Goal: Task Accomplishment & Management: Manage account settings

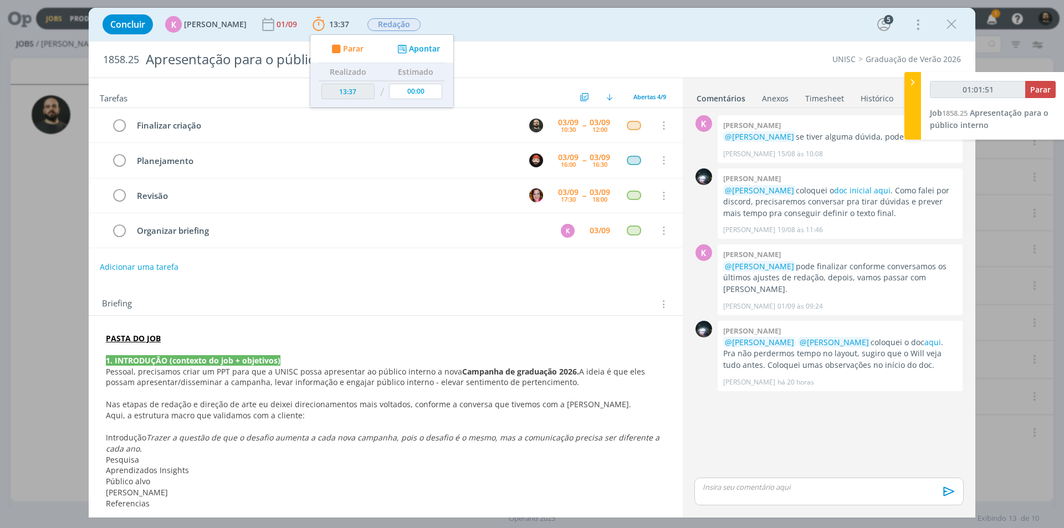
scroll to position [443, 0]
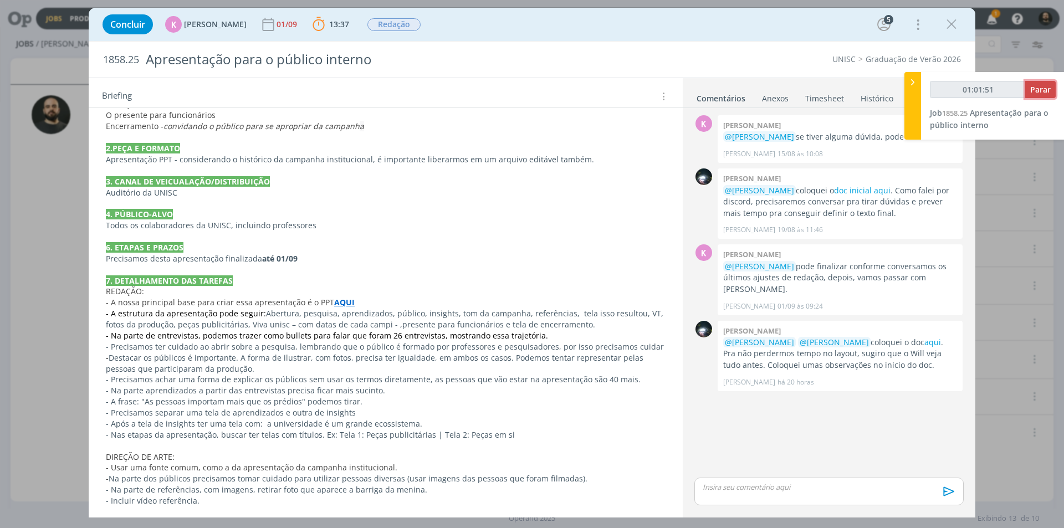
click at [1048, 90] on span "Parar" at bounding box center [1040, 89] width 21 height 11
type input "01:02:00"
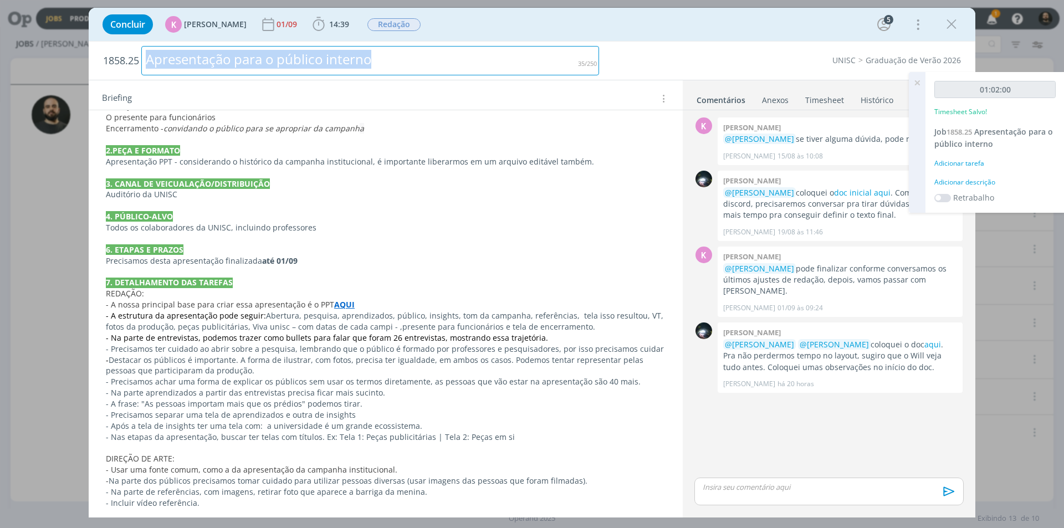
drag, startPoint x: 421, startPoint y: 56, endPoint x: 137, endPoint y: 81, distance: 284.3
click at [137, 81] on div "1858.25 Apresentação para o público interno UNISC Graduação de Verão 2026 Taref…" at bounding box center [532, 280] width 887 height 476
copy div "Apresentação para o público interno"
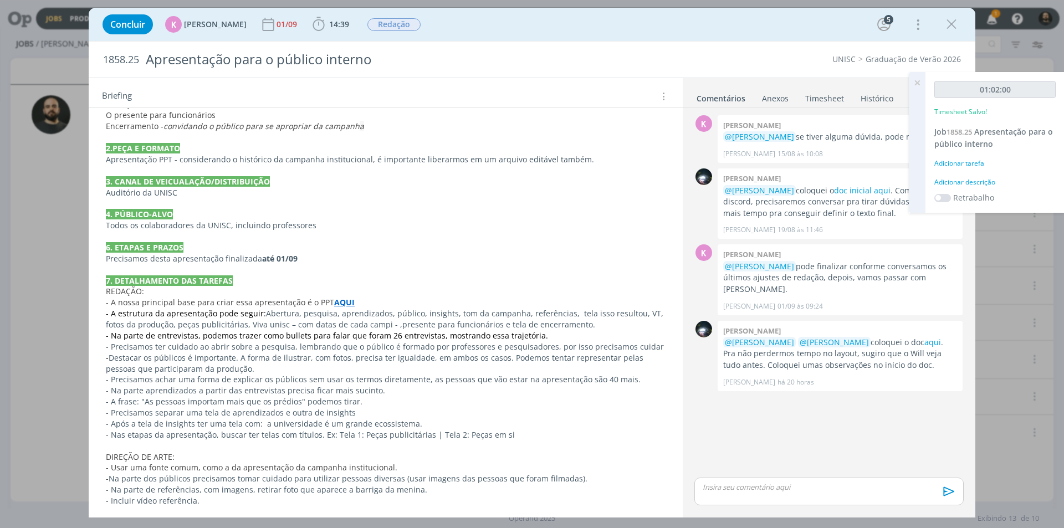
click at [956, 186] on div "Adicionar descrição" at bounding box center [995, 182] width 121 height 10
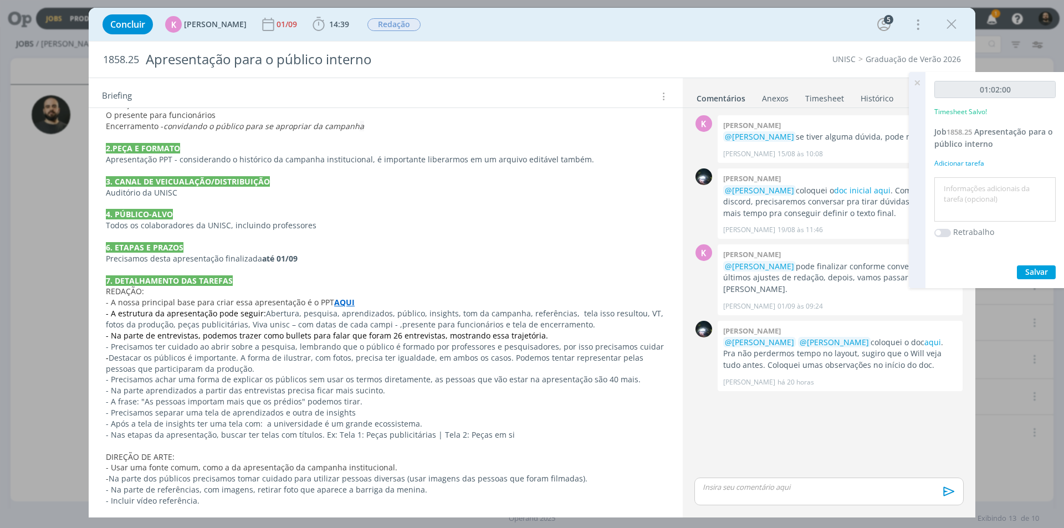
click at [974, 201] on textarea at bounding box center [995, 199] width 116 height 39
paste textarea "Apresentação para o público interno"
type textarea "Apresentação para o público interno"
click at [1038, 269] on span "Salvar" at bounding box center [1036, 272] width 23 height 11
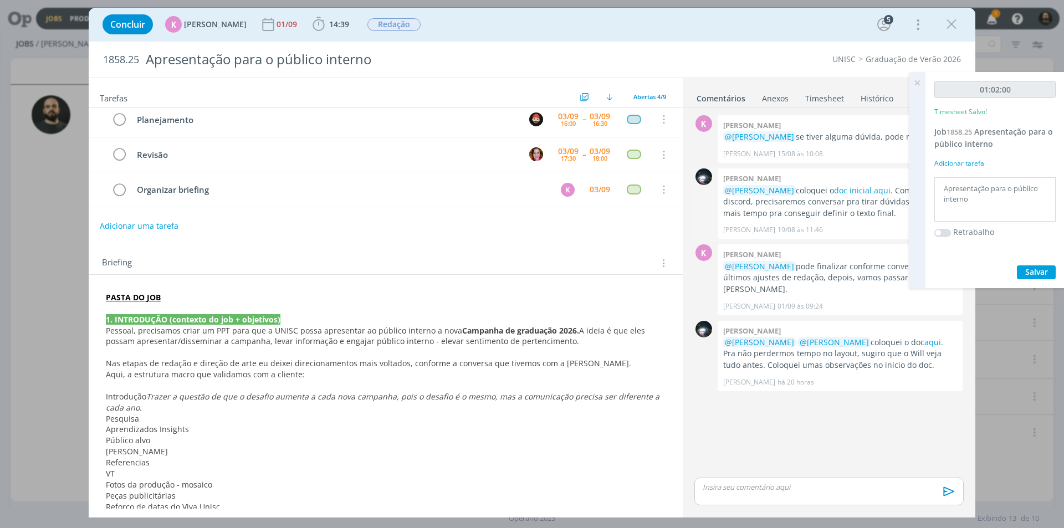
scroll to position [0, 0]
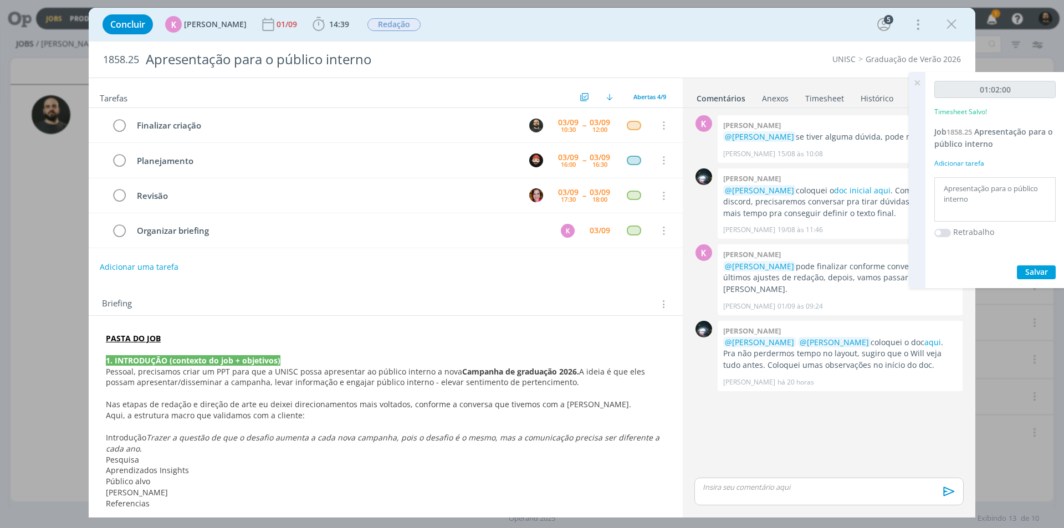
click at [917, 86] on icon at bounding box center [917, 83] width 20 height 22
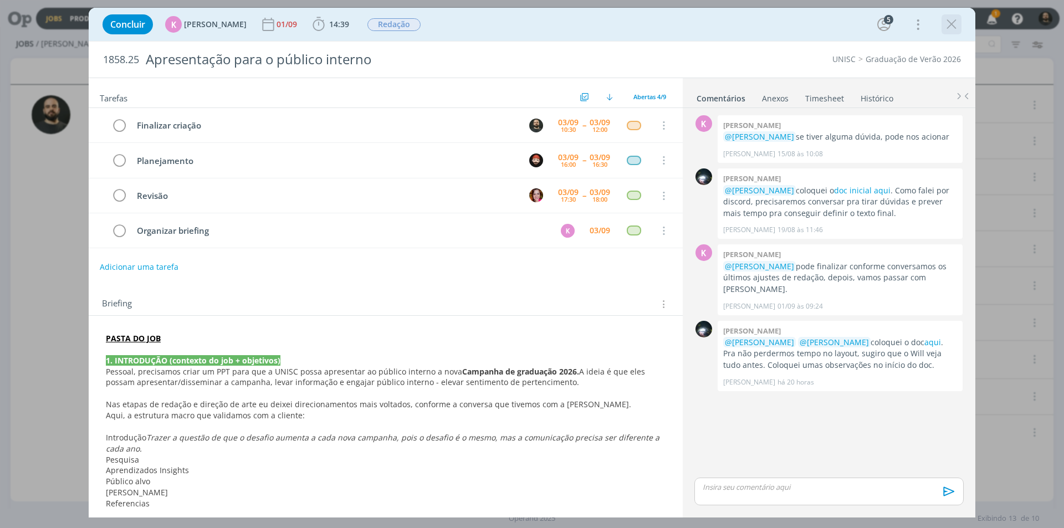
click at [951, 26] on icon "dialog" at bounding box center [951, 24] width 17 height 17
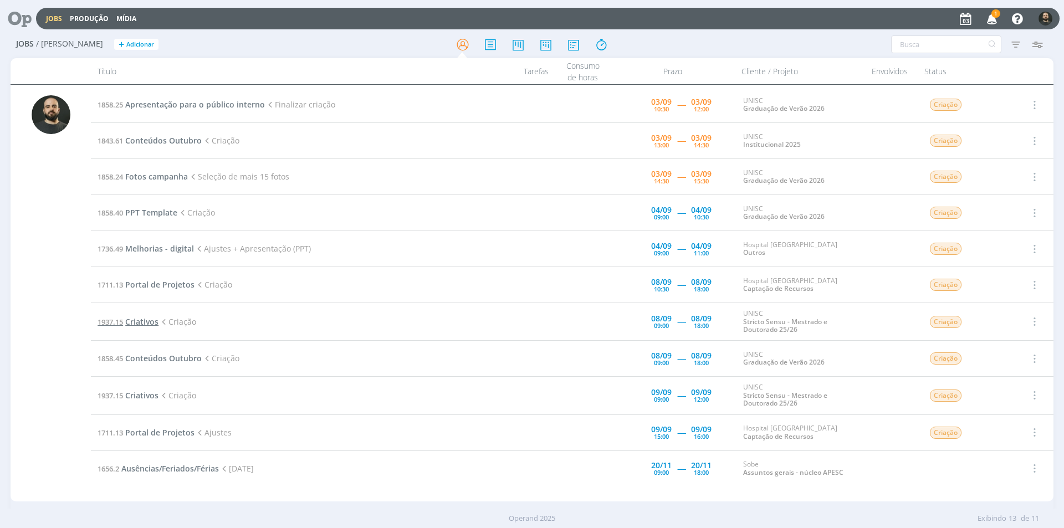
click at [147, 322] on span "Criativos" at bounding box center [141, 322] width 33 height 11
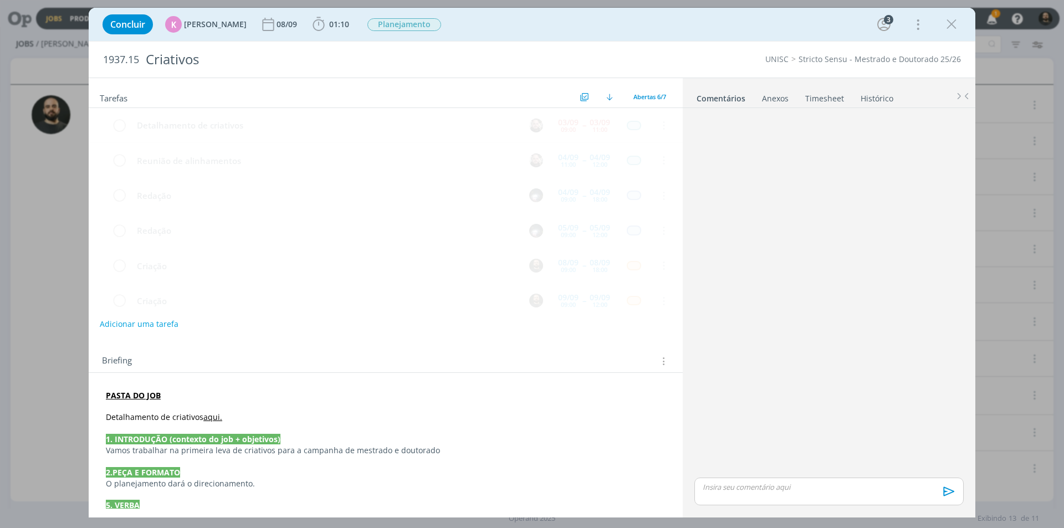
scroll to position [13, 0]
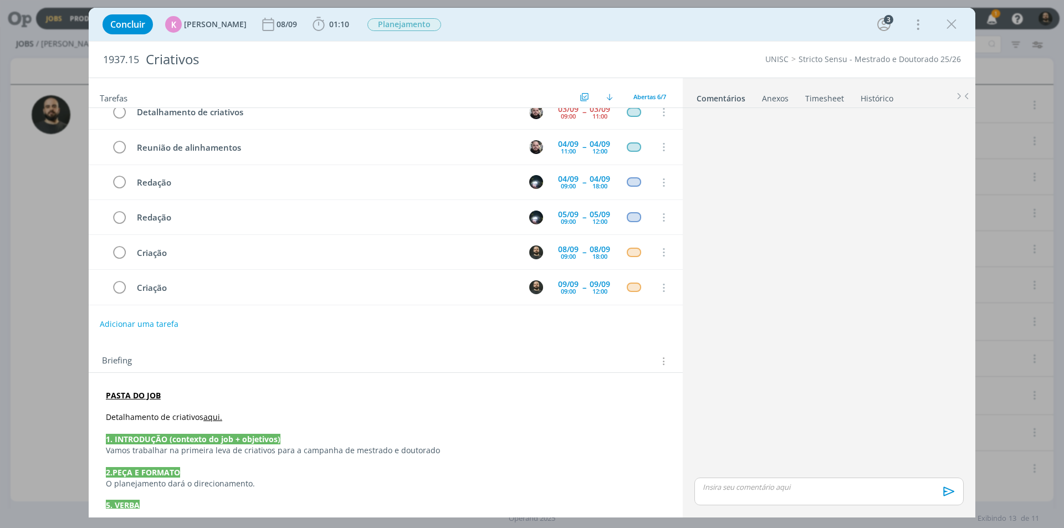
click at [829, 95] on link "Timesheet" at bounding box center [825, 96] width 40 height 16
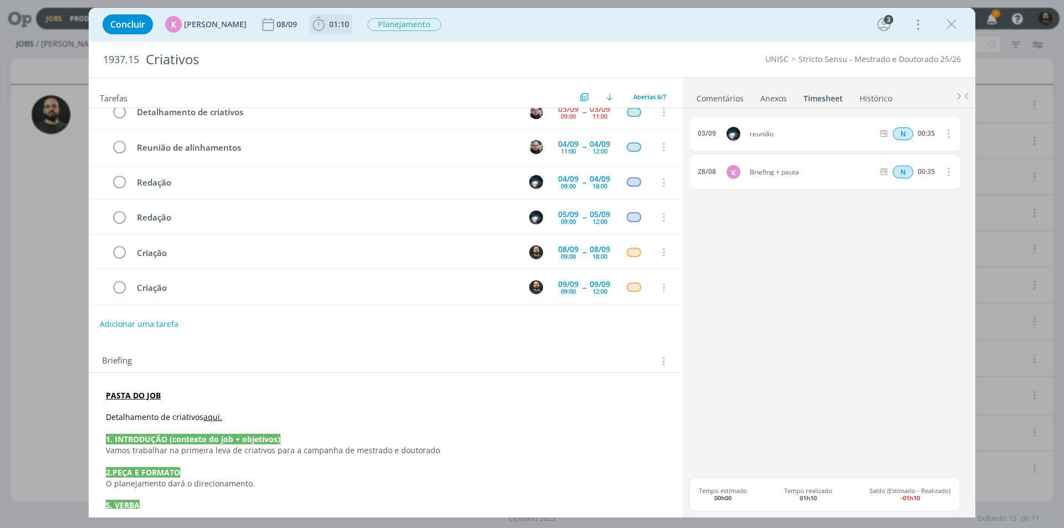
click at [310, 23] on icon "dialog" at bounding box center [318, 24] width 17 height 17
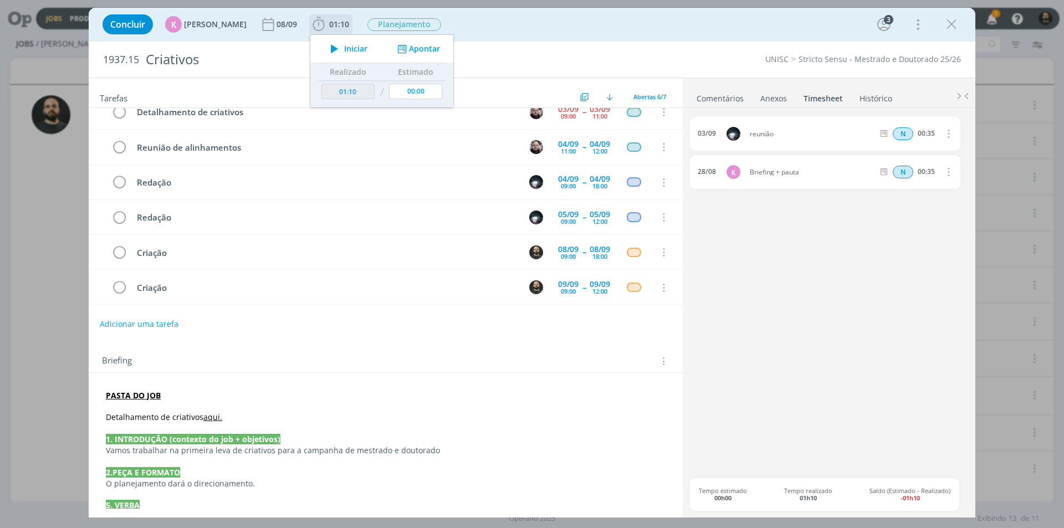
click at [405, 48] on button "Apontar" at bounding box center [418, 49] width 46 height 12
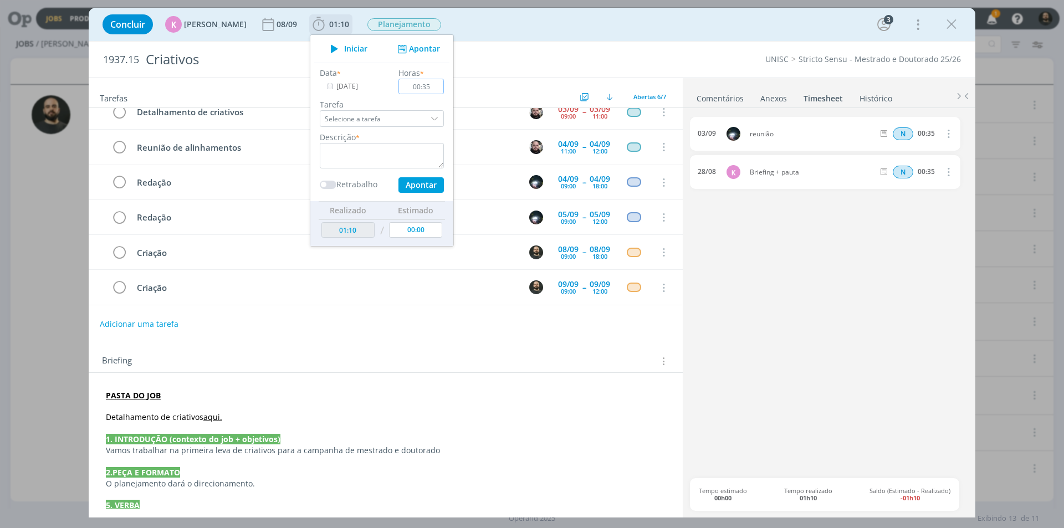
type input "00:35"
click at [363, 98] on div "Data * [DATE] Horas * 00:35 [PERSON_NAME] a tarefa Abertas Detalhamento de cria…" at bounding box center [381, 130] width 135 height 126
click at [355, 156] on textarea "dialog" at bounding box center [382, 155] width 124 height 25
type textarea "Reunião"
click at [410, 183] on button "Apontar" at bounding box center [421, 185] width 45 height 16
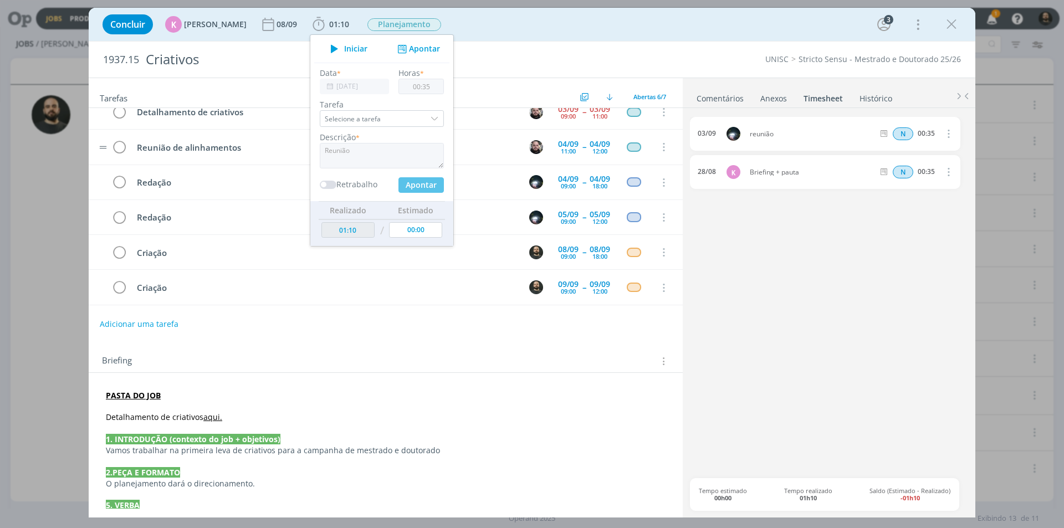
type input "01:45"
type input "00:00"
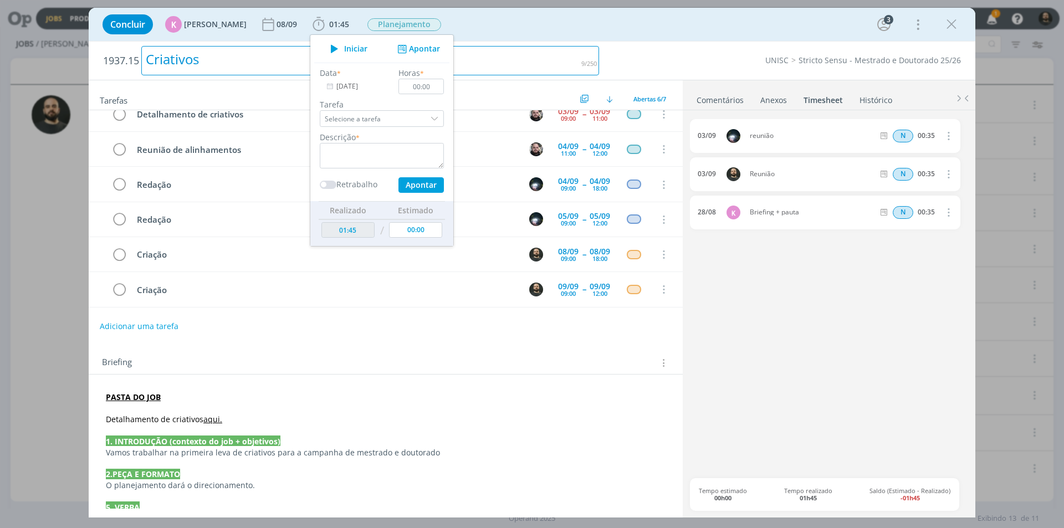
click at [537, 50] on div "Criativos" at bounding box center [370, 60] width 458 height 29
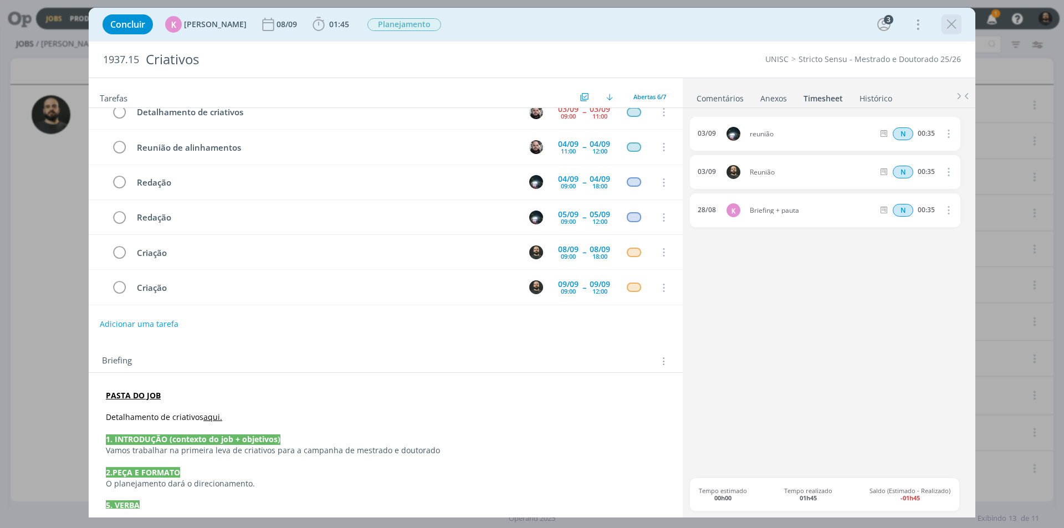
click at [945, 24] on icon "dialog" at bounding box center [951, 24] width 17 height 17
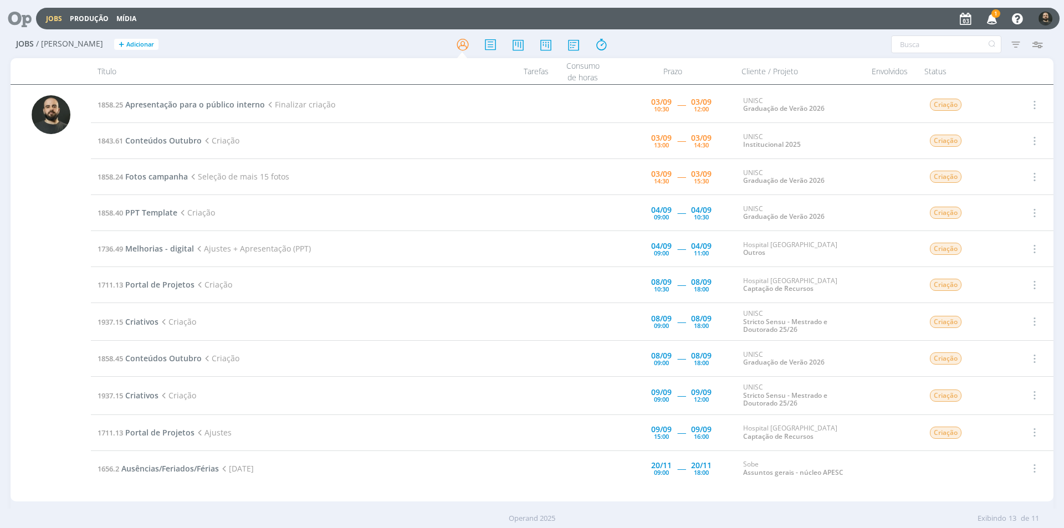
click at [995, 16] on span "1" at bounding box center [996, 13] width 9 height 8
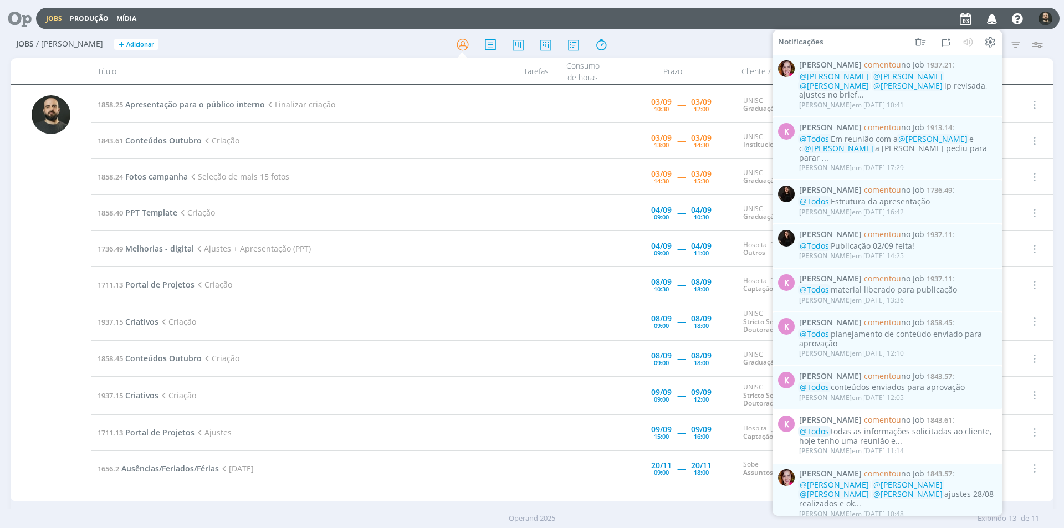
click at [703, 53] on div at bounding box center [532, 44] width 348 height 20
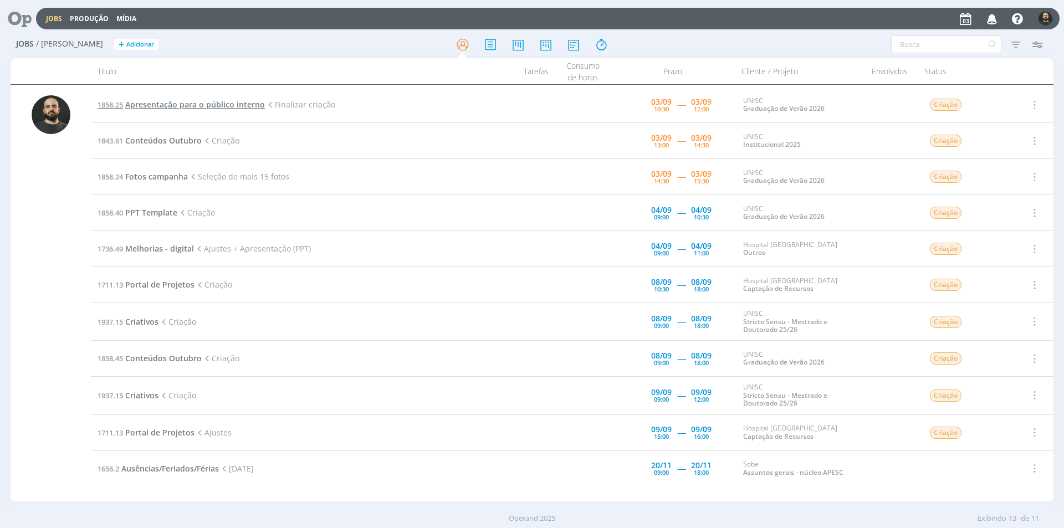
click at [188, 104] on span "Apresentação para o público interno" at bounding box center [195, 104] width 140 height 11
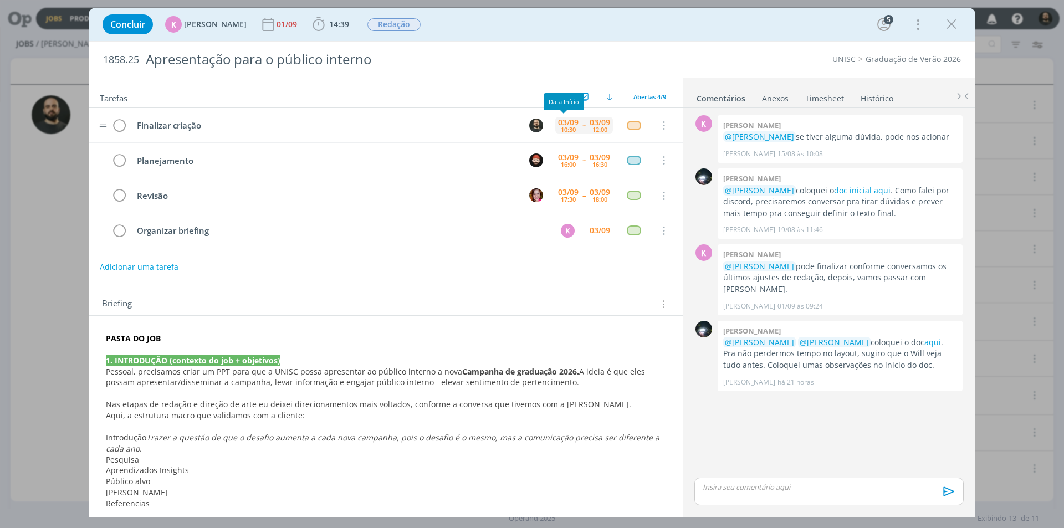
click at [571, 125] on div "03/09" at bounding box center [568, 123] width 21 height 8
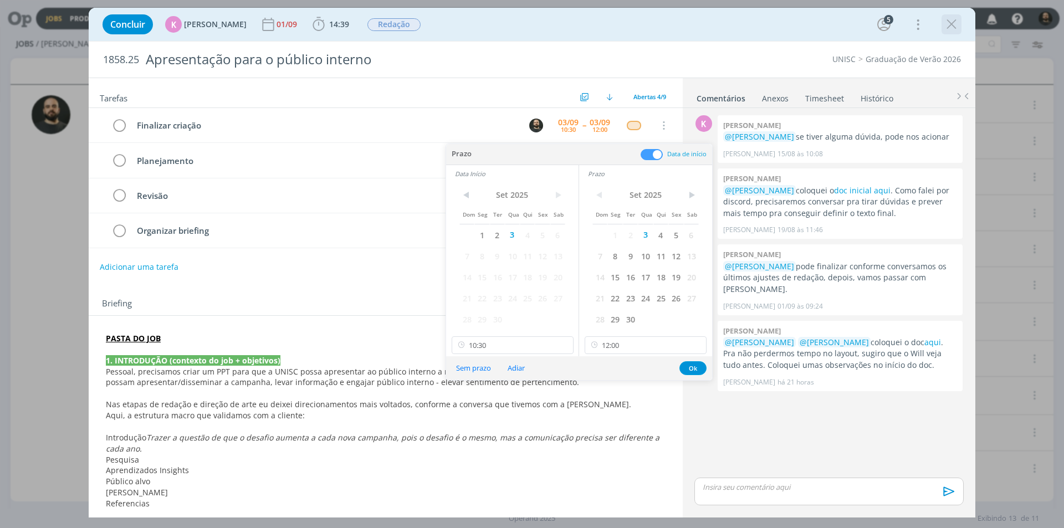
click at [955, 30] on icon "dialog" at bounding box center [951, 24] width 17 height 17
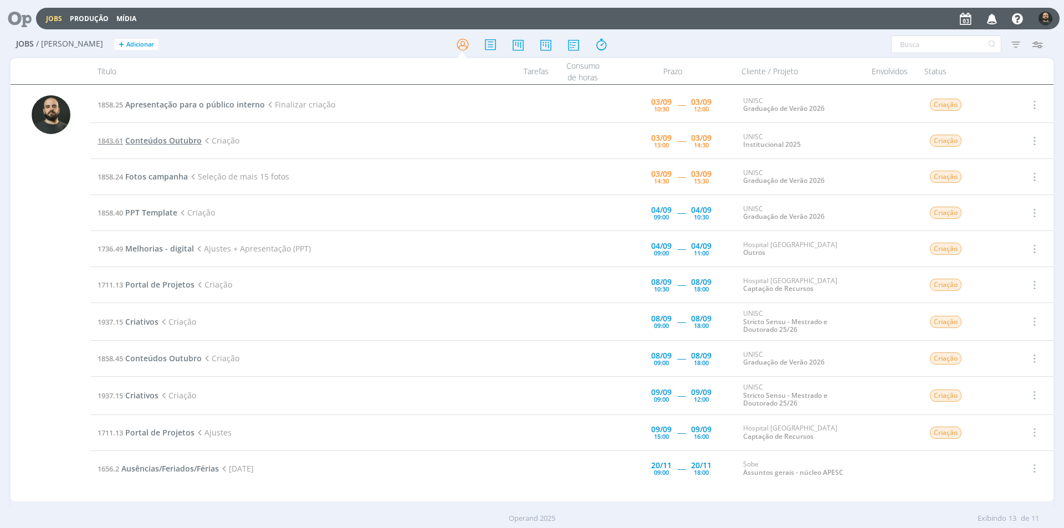
click at [193, 142] on span "Conteúdos Outubro" at bounding box center [163, 140] width 76 height 11
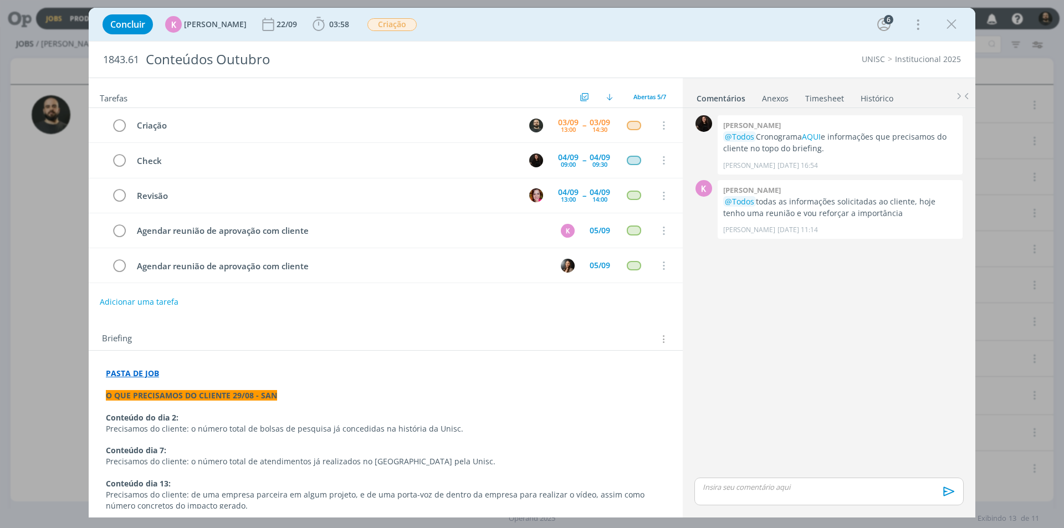
click at [140, 371] on strong "PASTA DE JOB" at bounding box center [132, 373] width 53 height 11
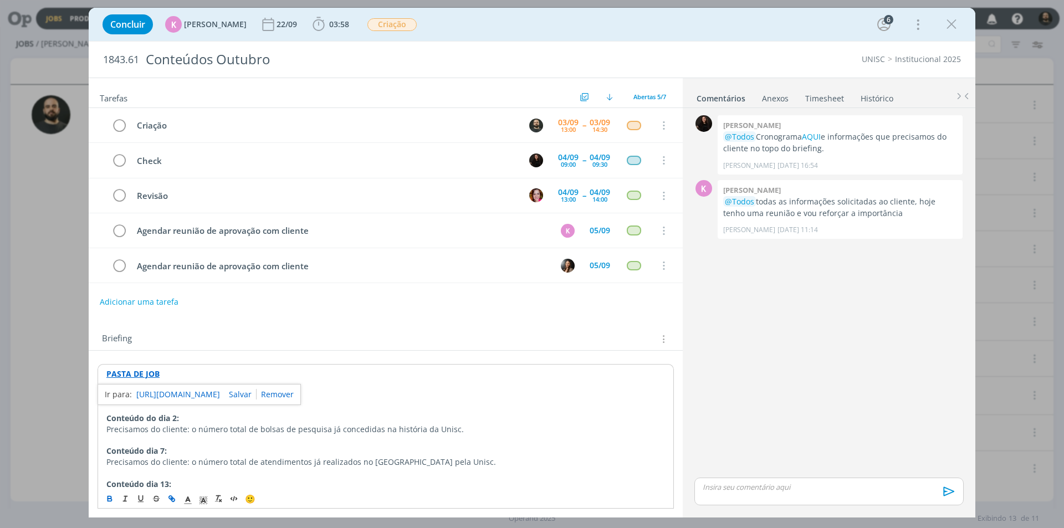
click at [192, 396] on link "[URL][DOMAIN_NAME]" at bounding box center [178, 394] width 84 height 14
click at [953, 23] on icon "dialog" at bounding box center [951, 24] width 17 height 17
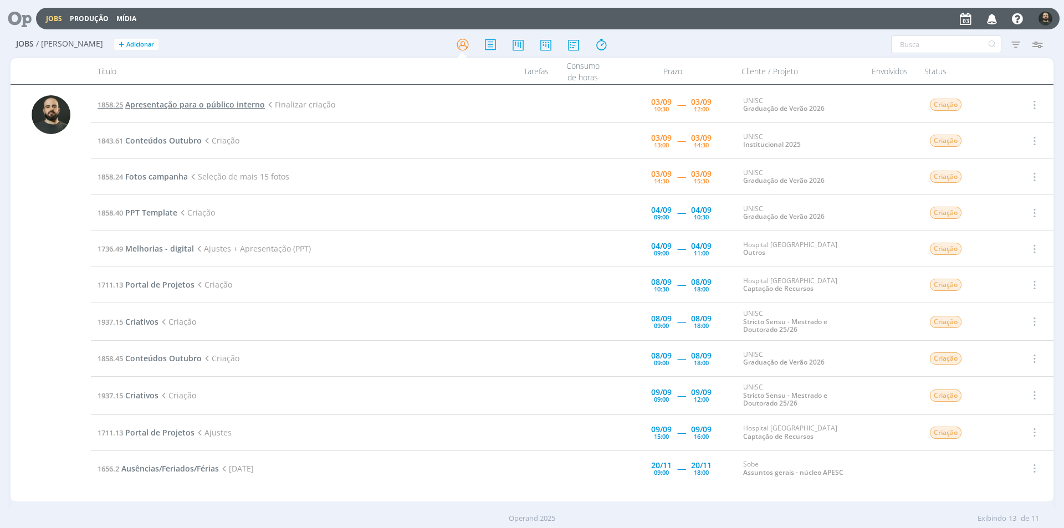
click at [233, 105] on span "Apresentação para o público interno" at bounding box center [195, 104] width 140 height 11
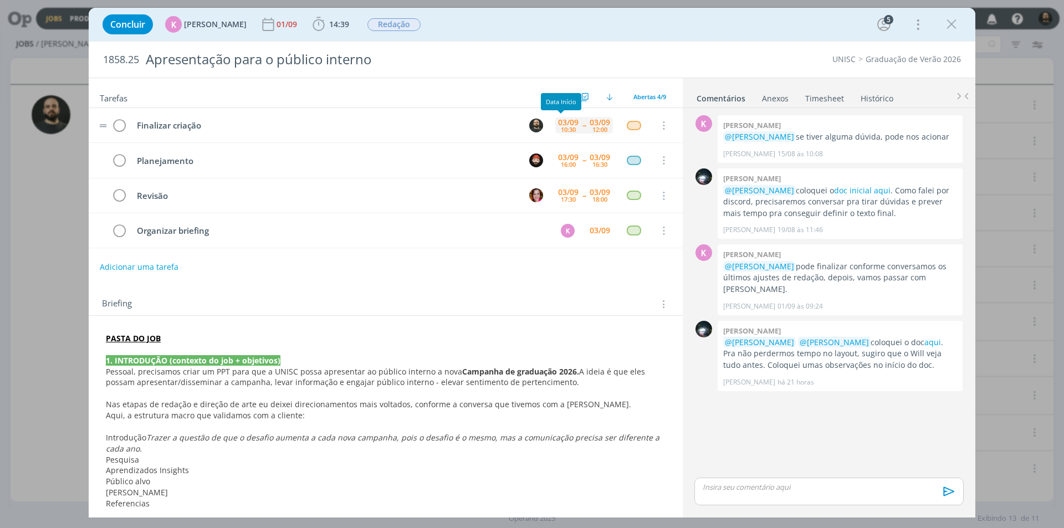
click at [561, 126] on div "10:30" at bounding box center [568, 129] width 15 height 6
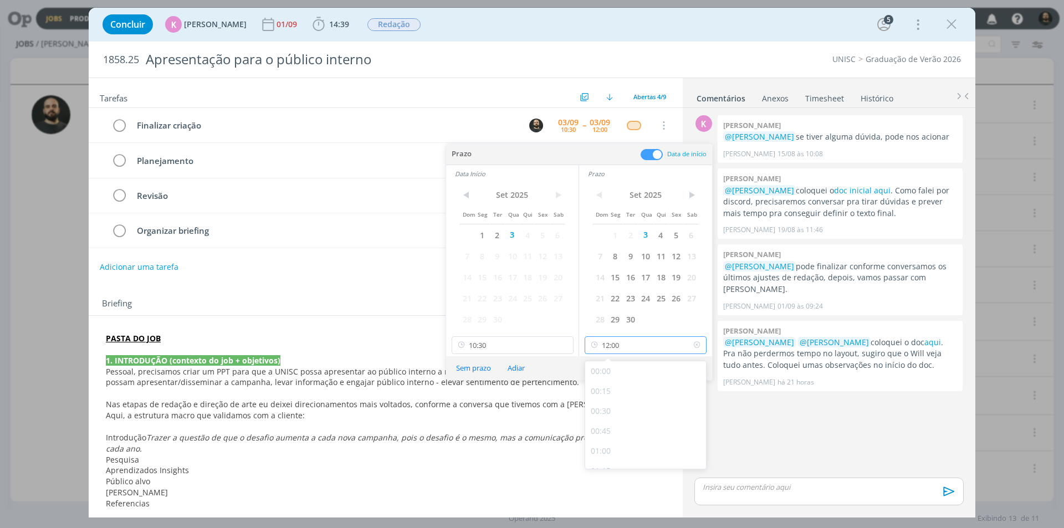
click at [641, 346] on input "12:00" at bounding box center [646, 345] width 122 height 18
click at [620, 435] on div "14:30" at bounding box center [647, 433] width 124 height 20
type input "14:30"
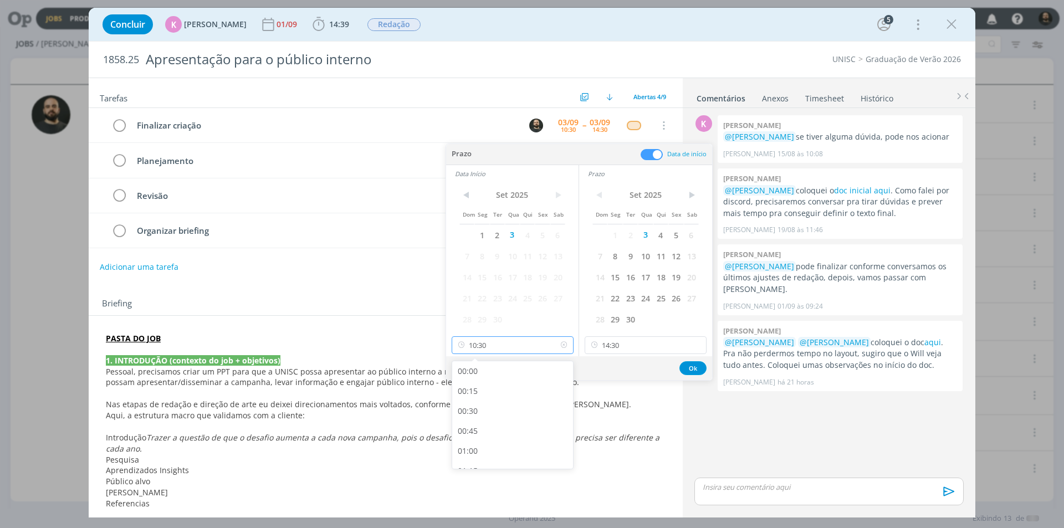
click at [520, 346] on input "10:30" at bounding box center [513, 345] width 122 height 18
click at [480, 381] on div "13:00" at bounding box center [514, 378] width 124 height 20
type input "13:00"
click at [692, 366] on button "Ok" at bounding box center [693, 368] width 27 height 14
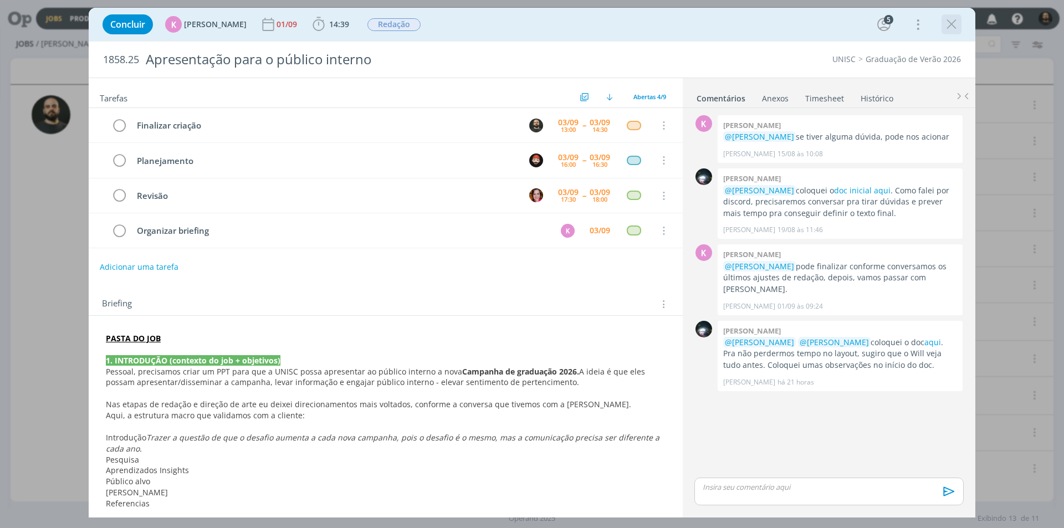
click at [952, 26] on icon "dialog" at bounding box center [951, 24] width 17 height 17
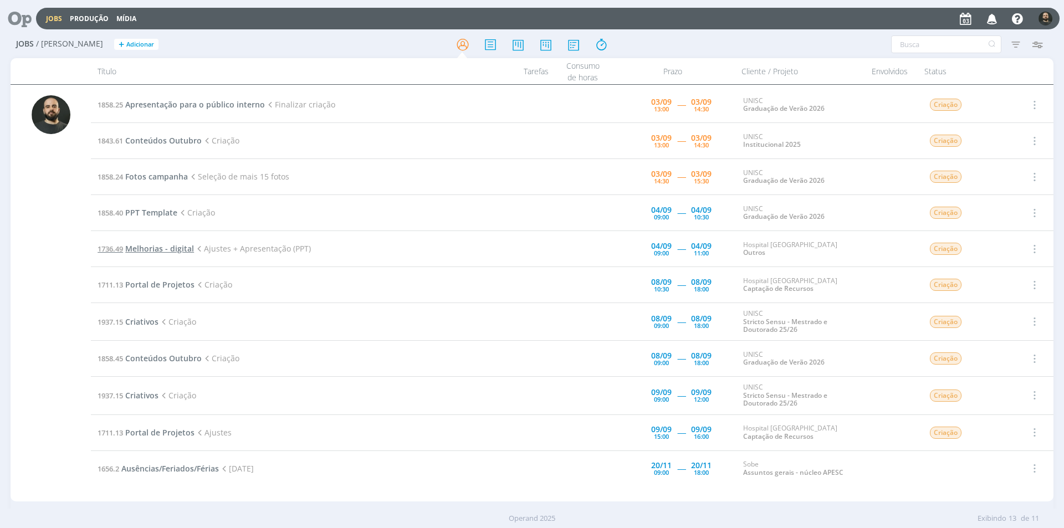
click at [180, 247] on span "Melhorias - digital" at bounding box center [159, 248] width 69 height 11
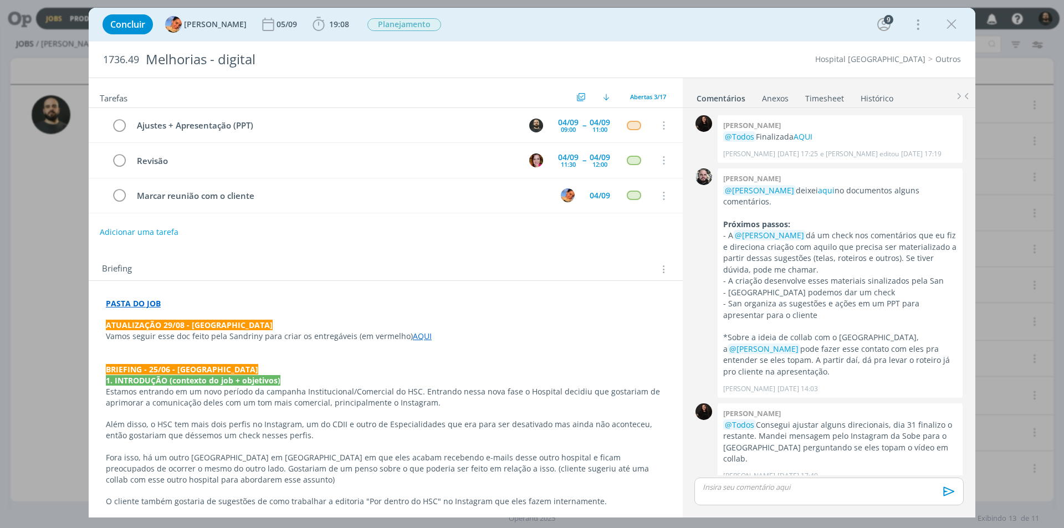
scroll to position [508, 0]
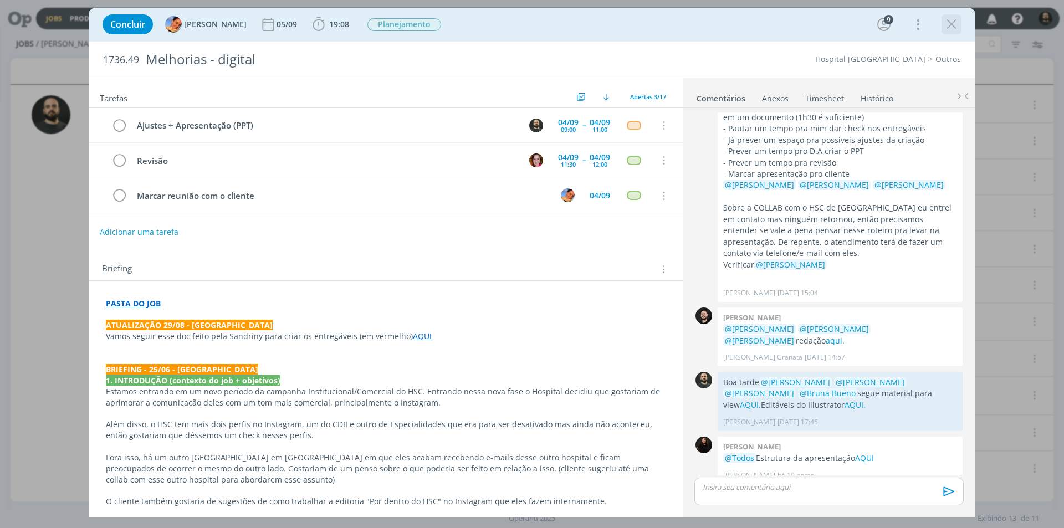
click at [956, 20] on icon "dialog" at bounding box center [951, 24] width 17 height 17
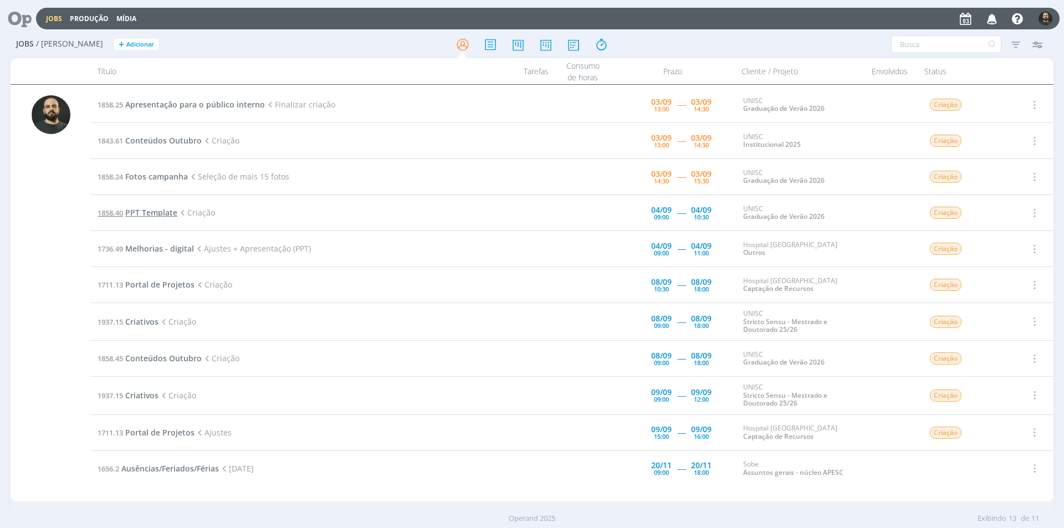
click at [165, 208] on span "PPT Template" at bounding box center [151, 212] width 52 height 11
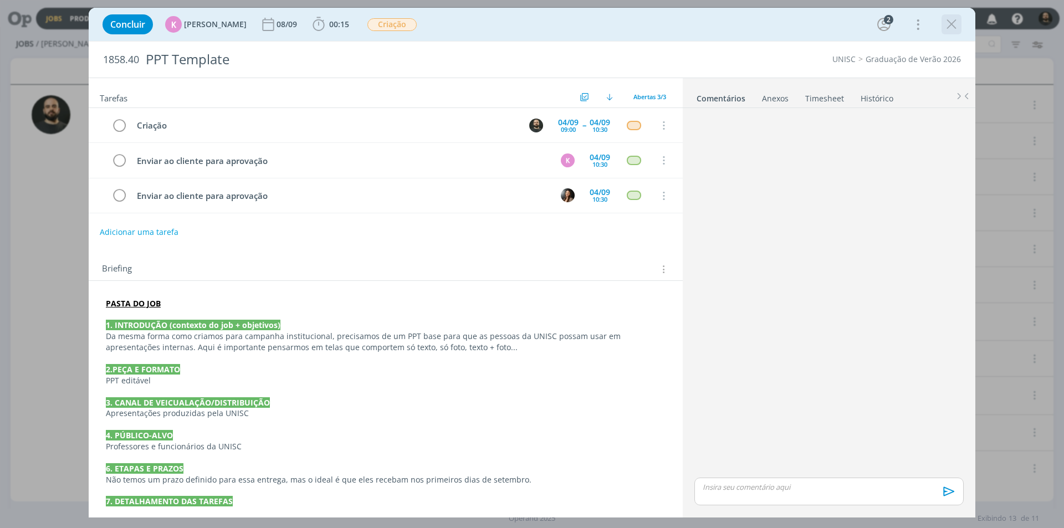
click at [955, 25] on icon "dialog" at bounding box center [951, 24] width 17 height 17
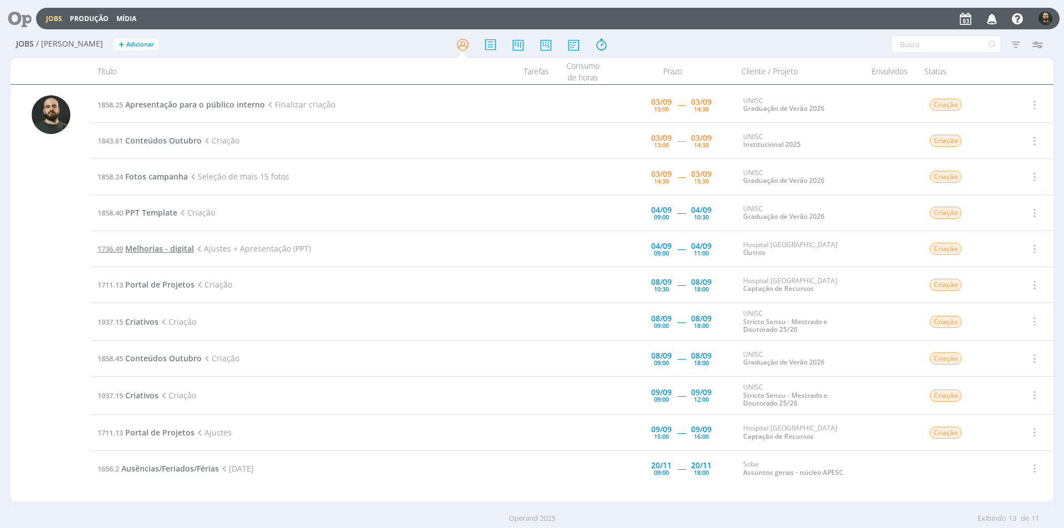
click at [176, 252] on span "Melhorias - digital" at bounding box center [159, 248] width 69 height 11
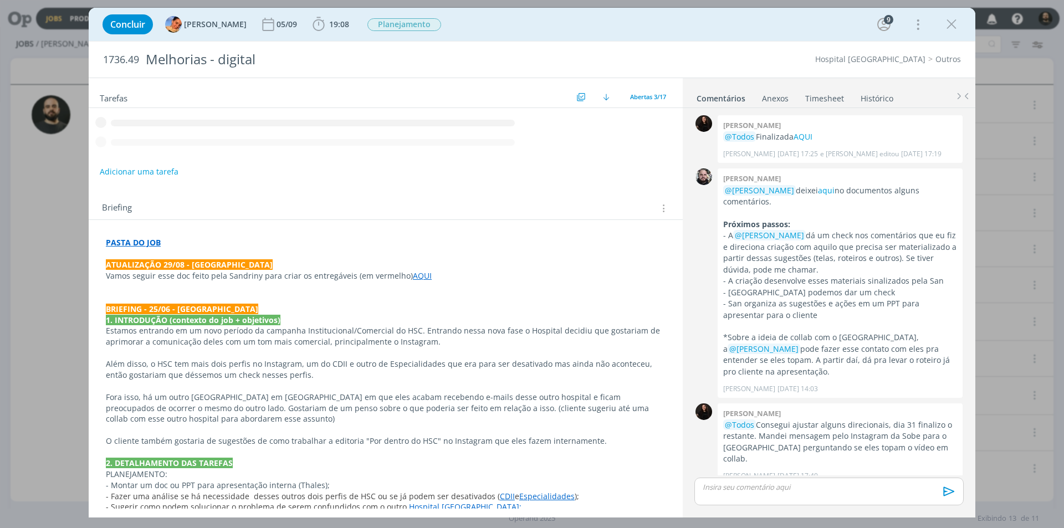
scroll to position [508, 0]
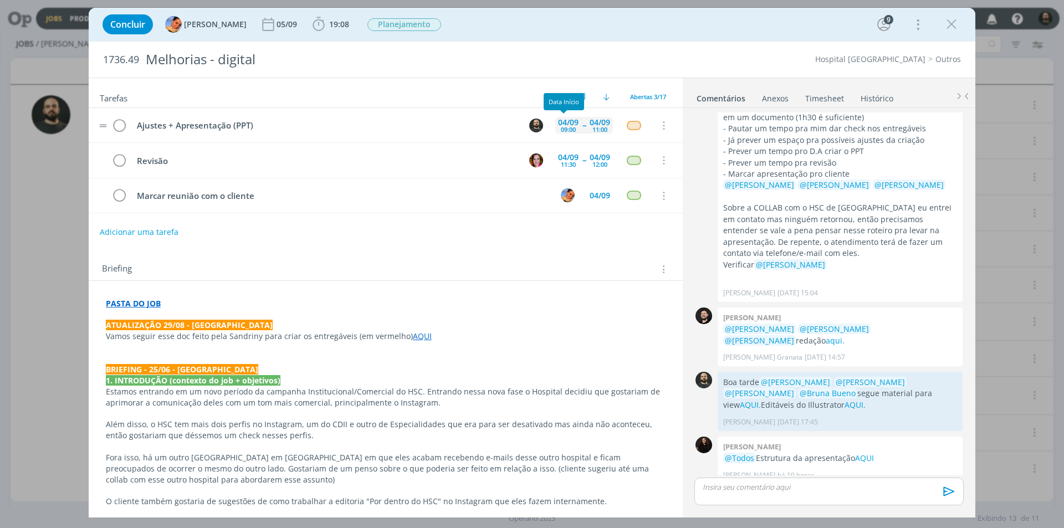
click at [565, 126] on div "09:00" at bounding box center [568, 129] width 15 height 6
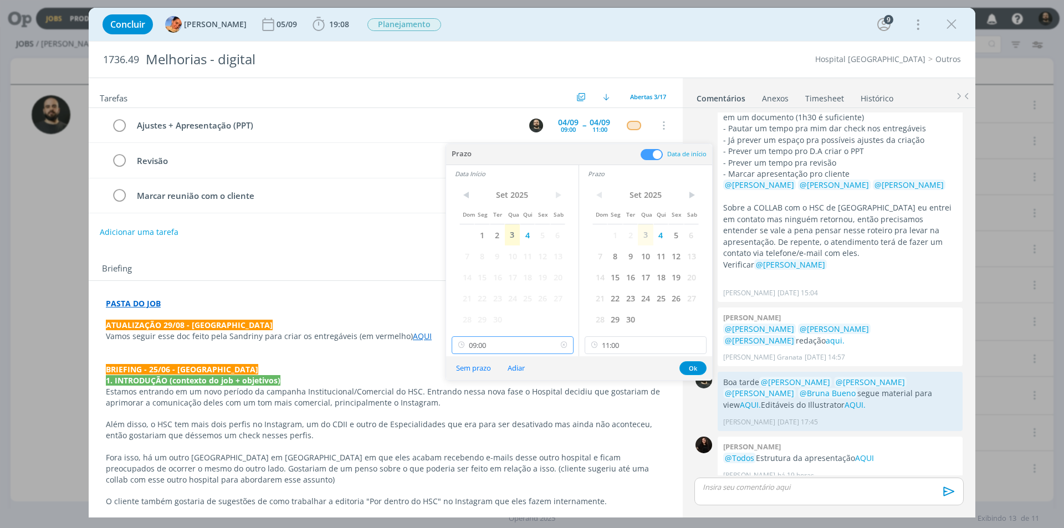
click at [524, 343] on input "09:00" at bounding box center [513, 345] width 122 height 18
click at [486, 411] on div "10:30" at bounding box center [514, 409] width 124 height 20
type input "10:30"
click at [632, 343] on input "11:00" at bounding box center [646, 345] width 122 height 18
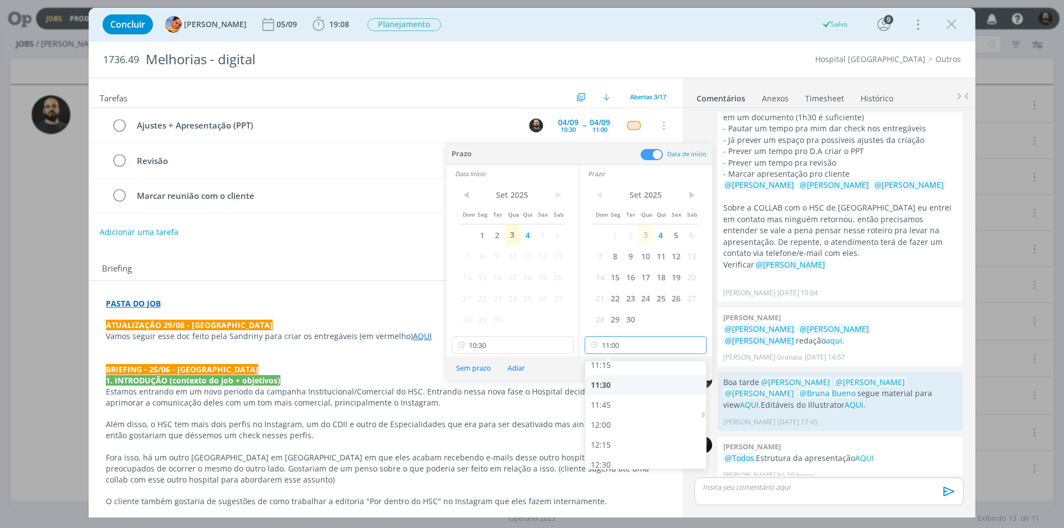
scroll to position [905, 0]
click at [617, 418] on div "12:00" at bounding box center [647, 425] width 124 height 20
type input "12:00"
click at [692, 369] on button "Ok" at bounding box center [693, 368] width 27 height 14
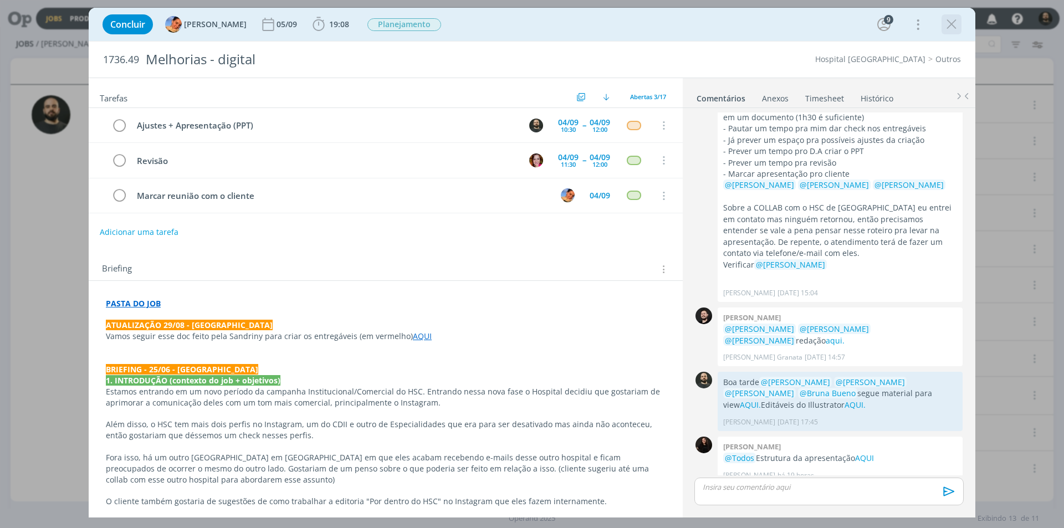
click at [945, 25] on icon "dialog" at bounding box center [951, 24] width 17 height 17
